Goal: Task Accomplishment & Management: Use online tool/utility

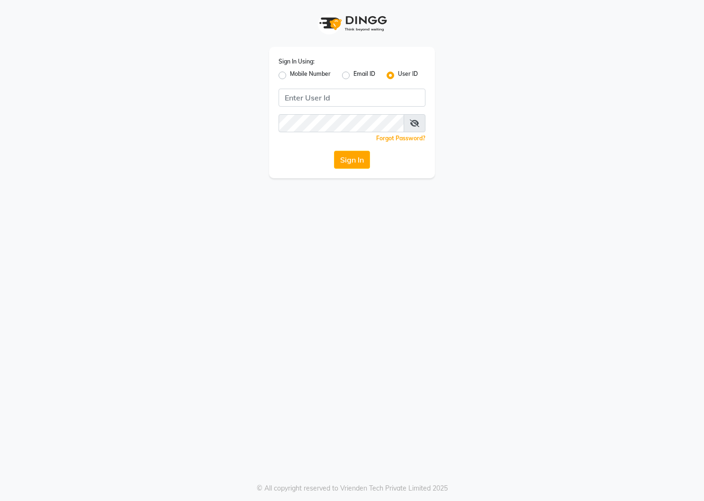
drag, startPoint x: 281, startPoint y: 74, endPoint x: 282, endPoint y: 87, distance: 12.8
click at [290, 75] on label "Mobile Number" at bounding box center [310, 75] width 41 height 11
click at [290, 75] on input "Mobile Number" at bounding box center [293, 73] width 6 height 6
radio input "true"
radio input "false"
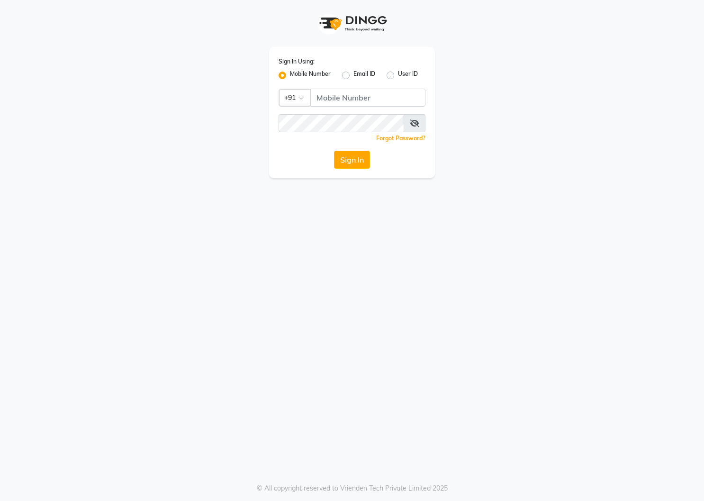
click at [292, 96] on div at bounding box center [294, 97] width 31 height 10
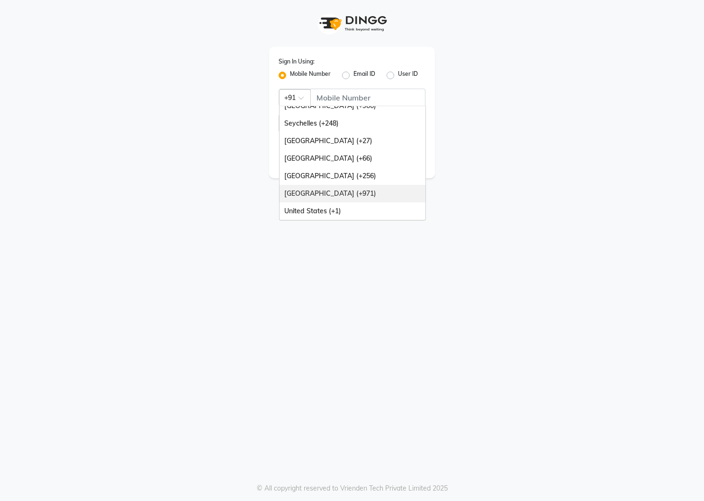
drag, startPoint x: 321, startPoint y: 194, endPoint x: 343, endPoint y: 135, distance: 63.2
click at [323, 192] on div "[GEOGRAPHIC_DATA] (+971)" at bounding box center [352, 194] width 146 height 18
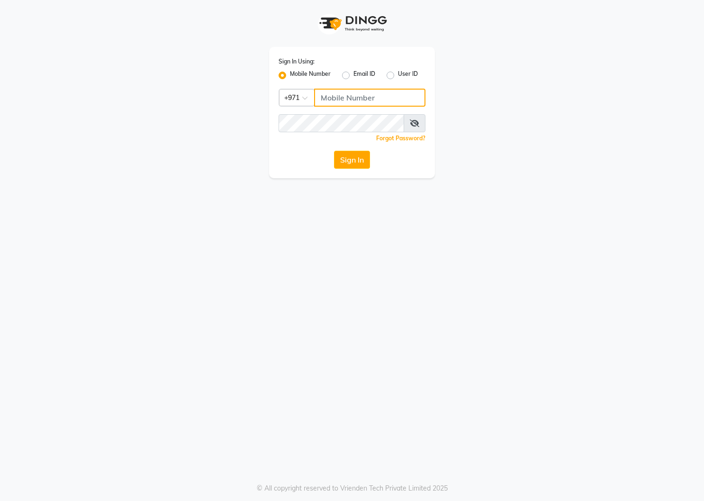
click at [347, 96] on input "Username" at bounding box center [369, 98] width 111 height 18
type input "559703599"
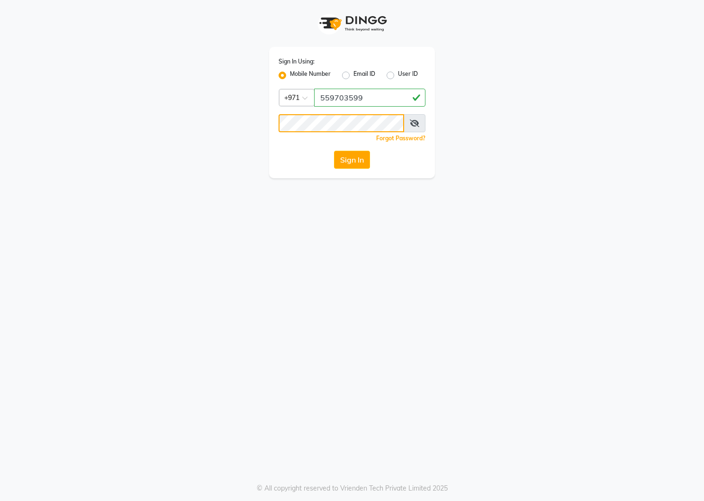
click at [334, 151] on button "Sign In" at bounding box center [352, 160] width 36 height 18
